Goal: Navigation & Orientation: Find specific page/section

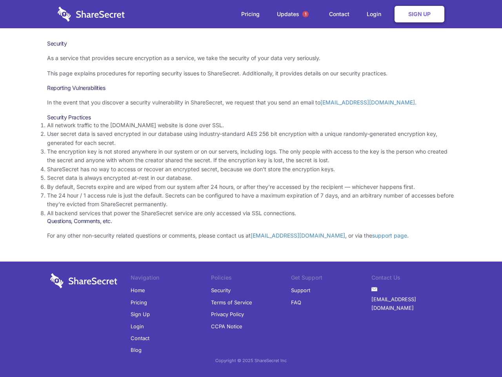
click at [251, 188] on li "By default, Secrets expire and are wiped from our system after 24 hours, or aft…" at bounding box center [251, 186] width 408 height 9
click at [306, 14] on span "1" at bounding box center [305, 14] width 6 height 6
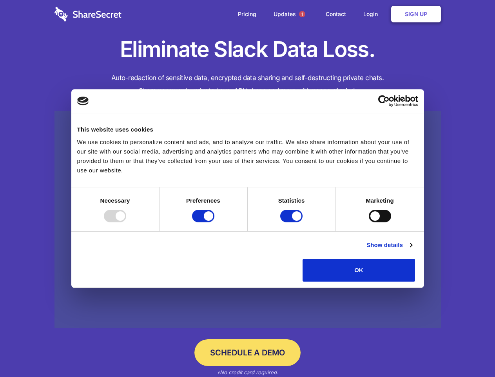
click at [126, 222] on div at bounding box center [115, 215] width 22 height 13
click at [215, 222] on input "Preferences" at bounding box center [203, 215] width 22 height 13
checkbox input "false"
click at [293, 222] on input "Statistics" at bounding box center [291, 215] width 22 height 13
checkbox input "false"
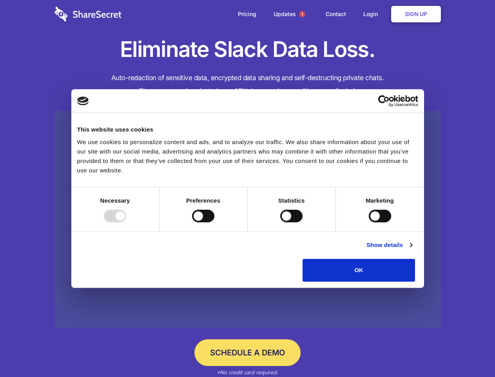
click at [369, 222] on input "Marketing" at bounding box center [380, 215] width 22 height 13
checkbox input "true"
click at [412, 249] on link "Show details" at bounding box center [390, 244] width 46 height 9
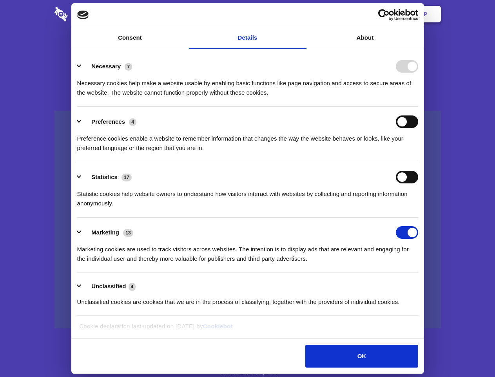
click at [419, 107] on li "Necessary 7 Necessary cookies help make a website usable by enabling basic func…" at bounding box center [247, 78] width 341 height 55
click at [302, 14] on span "1" at bounding box center [302, 14] width 6 height 6
